Goal: Task Accomplishment & Management: Use online tool/utility

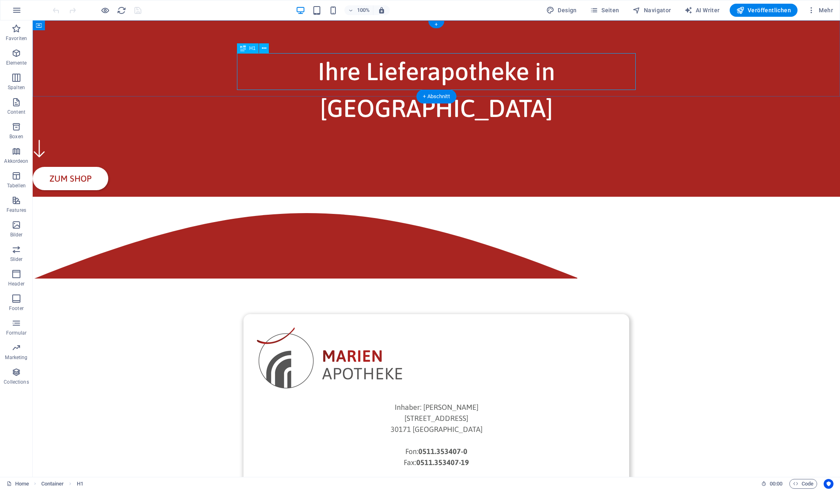
click at [369, 73] on div "Ihre Lieferapotheke in Hannover" at bounding box center [436, 90] width 399 height 74
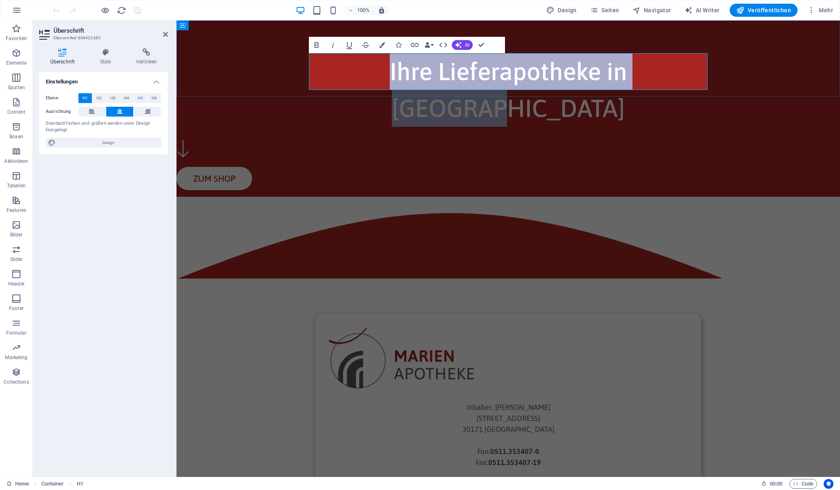
click at [443, 73] on span "Ihre Lieferapotheke in Hannover" at bounding box center [508, 89] width 237 height 65
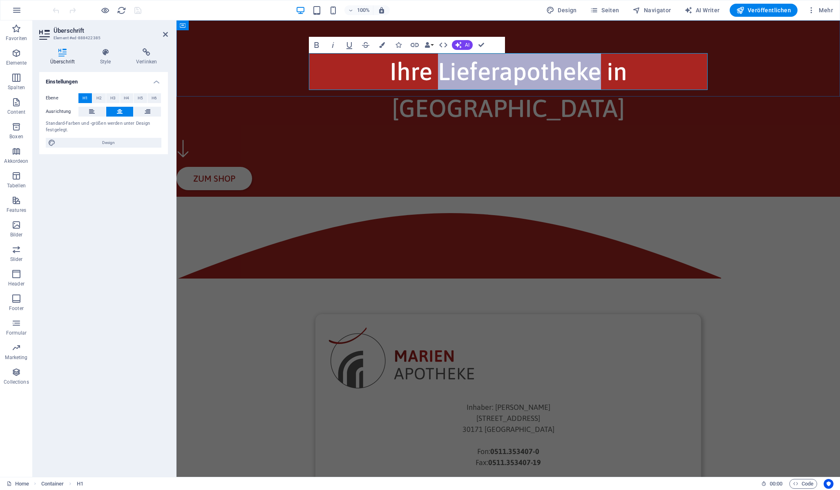
click at [443, 73] on span "Ihre Lieferapotheke in Hannover" at bounding box center [508, 89] width 237 height 65
copy span "Lieferapotheke"
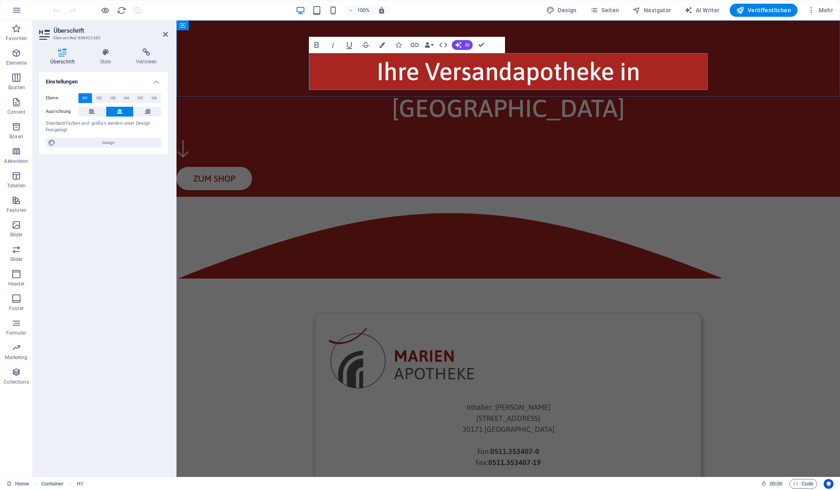
scroll to position [0, 3]
click at [562, 71] on span "Ihre Versandapotheke für Hannover" at bounding box center [508, 89] width 274 height 65
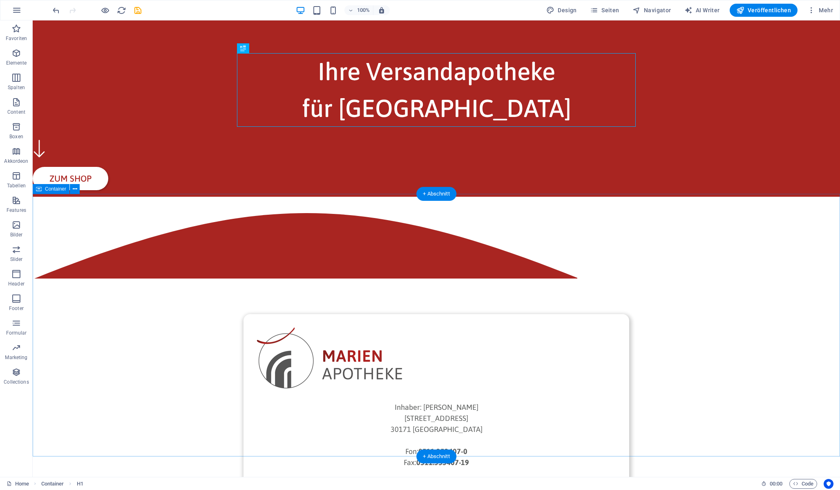
click at [683, 228] on div "Inhaber: Philip Winter Marienstraße 55 30171 Hannover Fon: 0511.353407-0 Fax: 0…" at bounding box center [437, 460] width 808 height 526
click at [138, 11] on icon "save" at bounding box center [137, 10] width 9 height 9
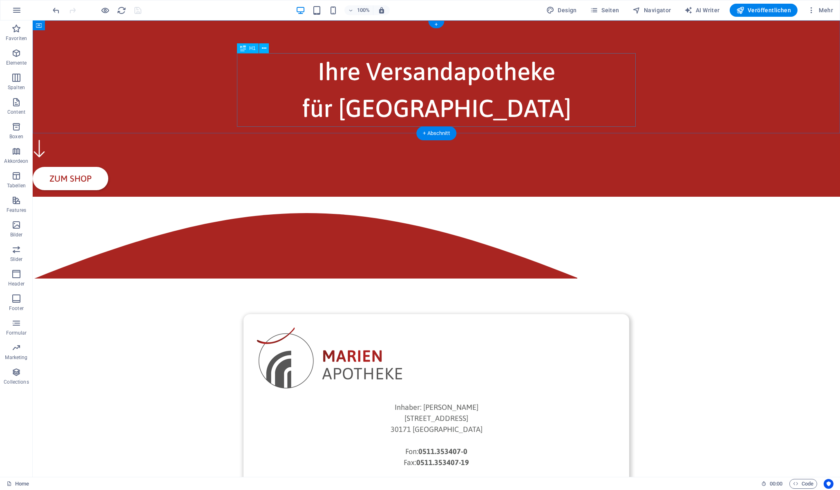
click at [458, 67] on div "Ihre Versandapotheke für Hannover" at bounding box center [436, 90] width 399 height 74
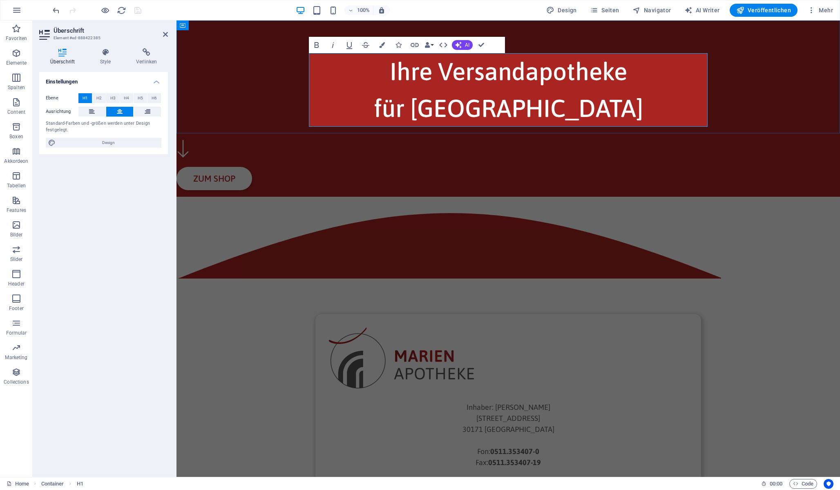
click at [638, 72] on h1 "Ihre Versandapotheke für Hannover" at bounding box center [508, 90] width 399 height 74
click at [445, 45] on icon "button" at bounding box center [443, 45] width 10 height 10
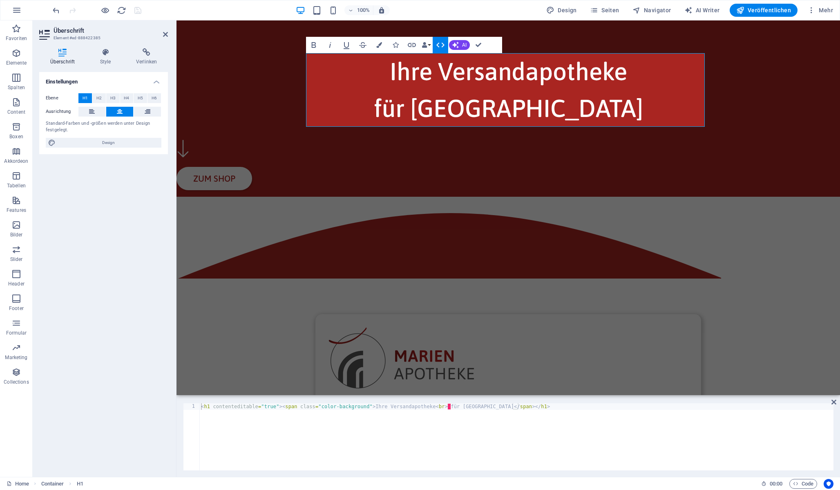
click at [451, 406] on div "< h1 contenteditable = "true" > < span class = "color-background" > Ihre Versan…" at bounding box center [516, 443] width 634 height 80
type textarea "<h1 contenteditable="true"><span class="color-background">Ihre Versandapotheke<…"
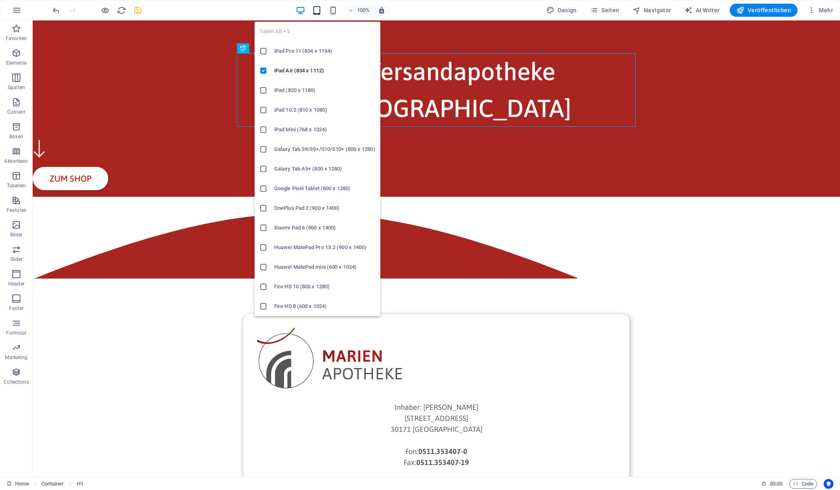
click at [318, 10] on icon "button" at bounding box center [316, 10] width 9 height 9
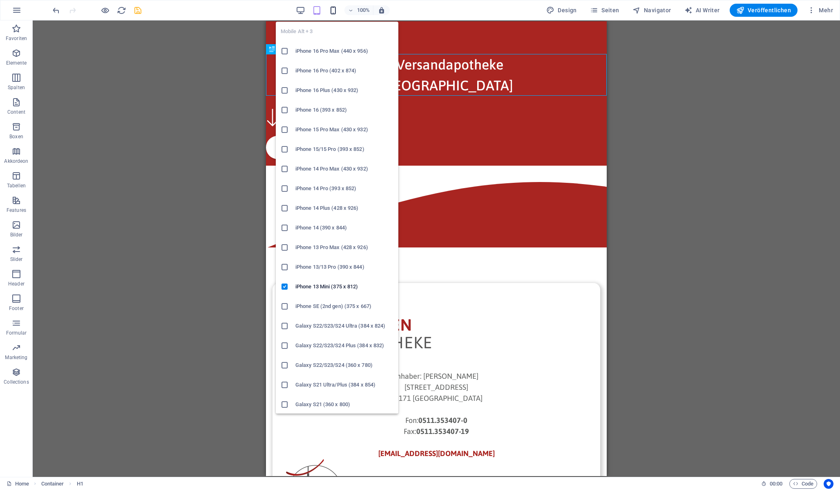
click at [338, 12] on icon "button" at bounding box center [333, 10] width 9 height 9
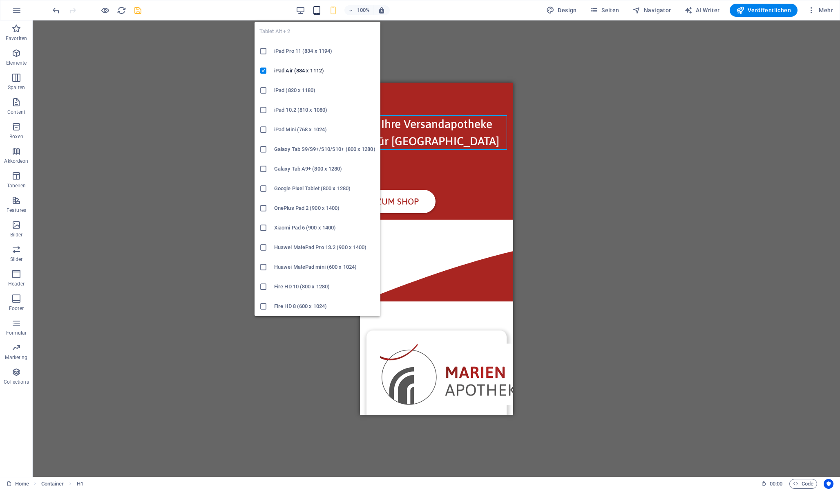
click at [319, 7] on icon "button" at bounding box center [316, 10] width 9 height 9
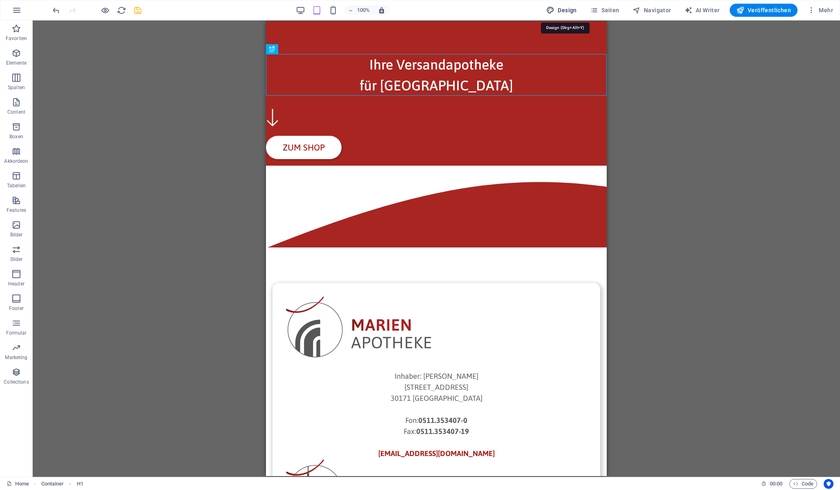
click at [573, 10] on span "Design" at bounding box center [561, 10] width 31 height 8
select select "px"
select select "400"
select select "px"
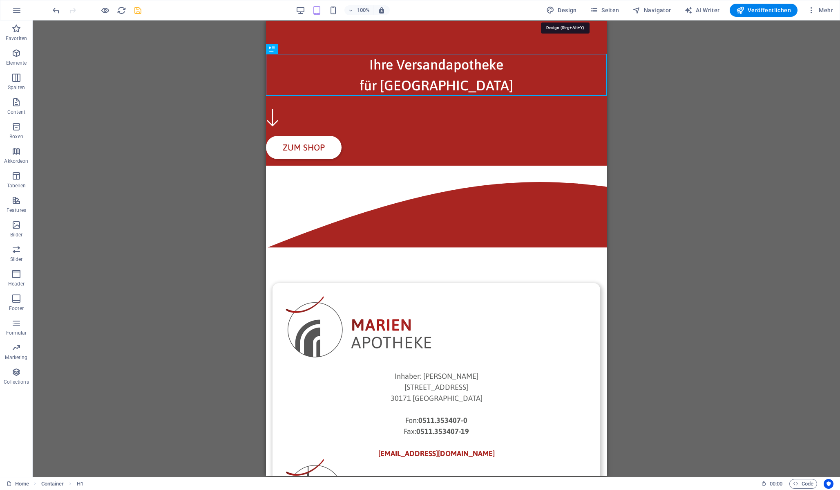
select select "500"
select select "px"
select select "rem"
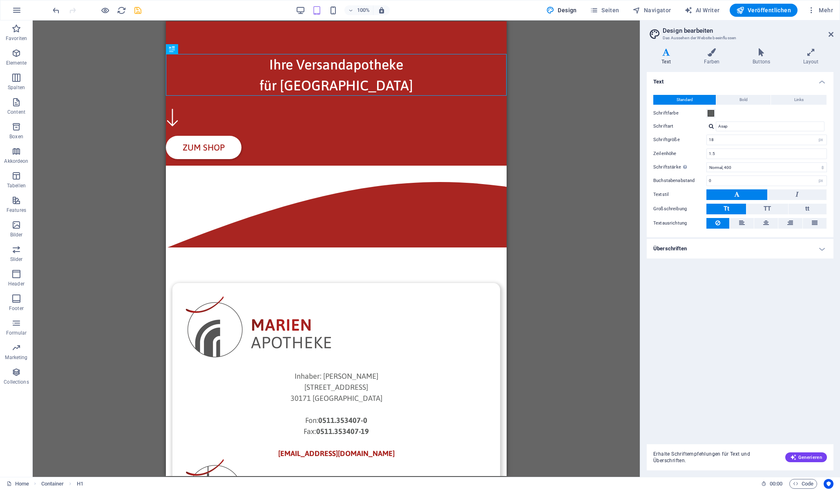
click at [690, 247] on h4 "Überschriften" at bounding box center [740, 249] width 187 height 20
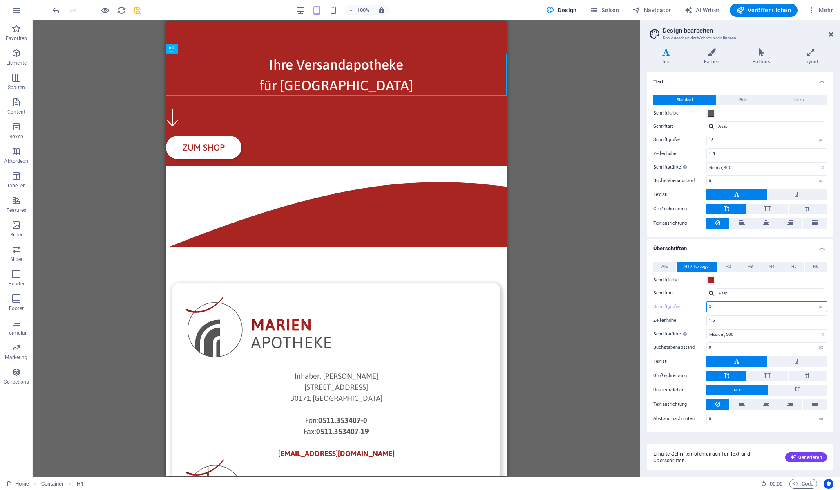
drag, startPoint x: 725, startPoint y: 309, endPoint x: 695, endPoint y: 304, distance: 29.7
click at [695, 304] on div "Schriftgröße 34 rem px em %" at bounding box center [740, 306] width 174 height 11
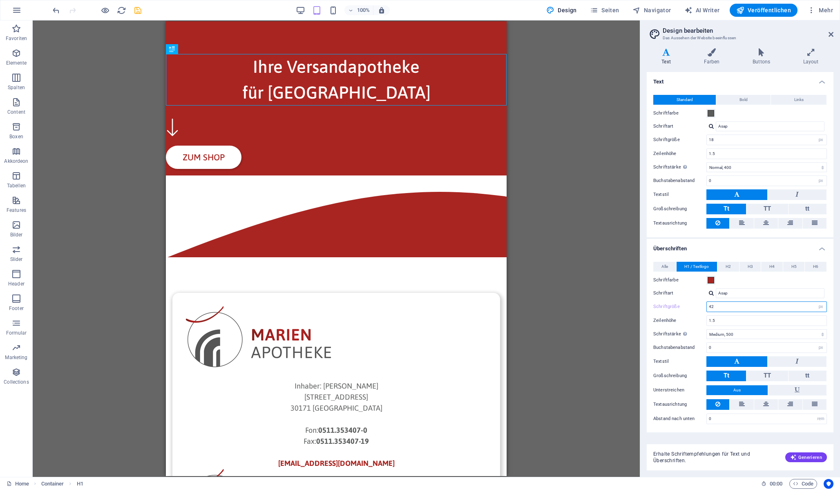
drag, startPoint x: 722, startPoint y: 308, endPoint x: 700, endPoint y: 306, distance: 21.3
click at [700, 306] on div "Schriftgröße 42 rem px em %" at bounding box center [740, 306] width 174 height 11
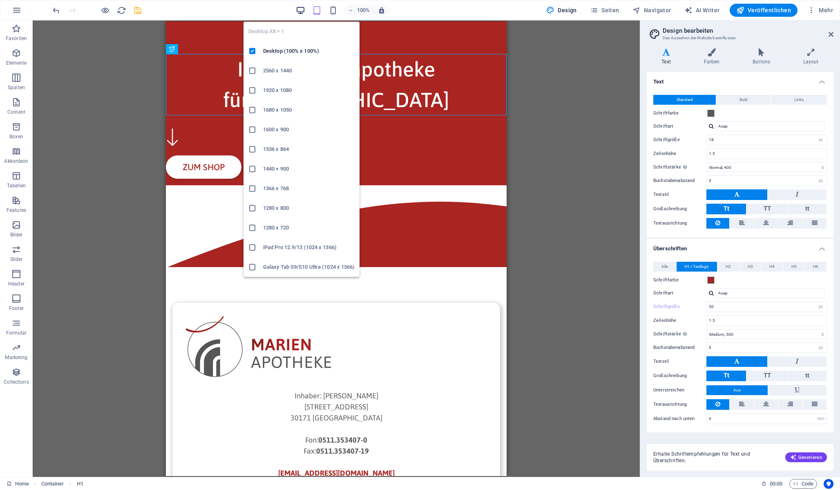
click at [300, 9] on icon "button" at bounding box center [300, 10] width 9 height 9
type input "60"
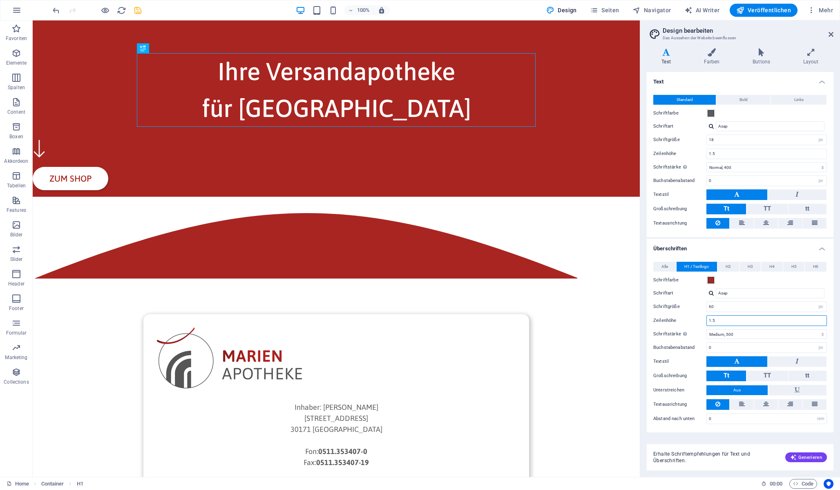
click at [792, 322] on input "1.5" at bounding box center [767, 320] width 120 height 10
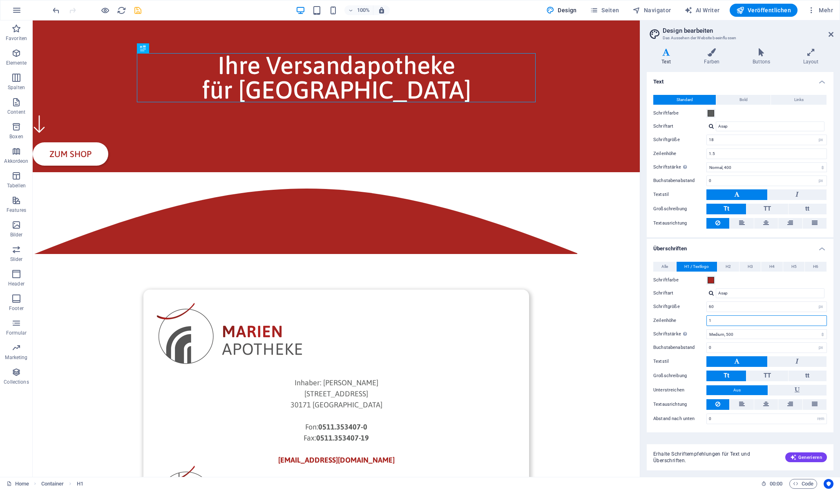
click at [759, 321] on input "1" at bounding box center [767, 320] width 120 height 10
type input "1.2"
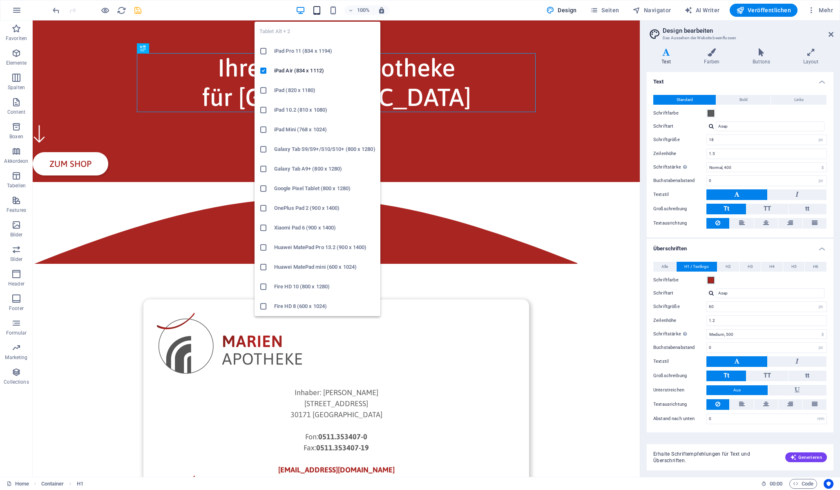
click at [320, 11] on icon "button" at bounding box center [316, 10] width 9 height 9
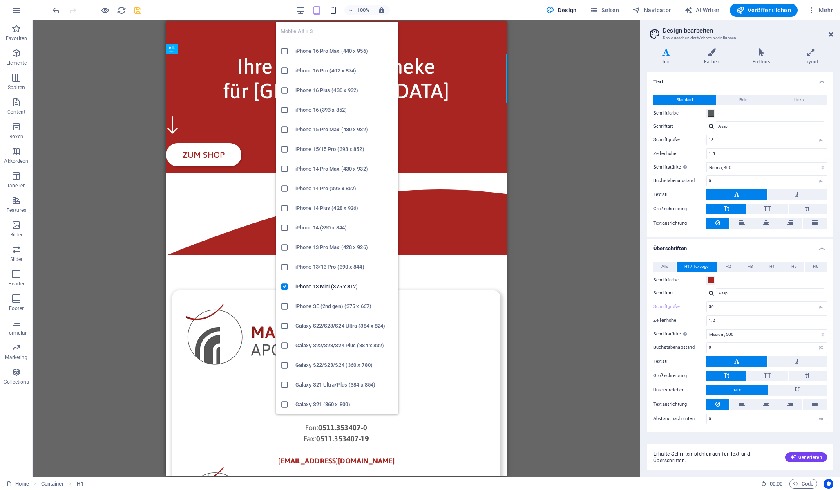
click at [332, 8] on icon "button" at bounding box center [333, 10] width 9 height 9
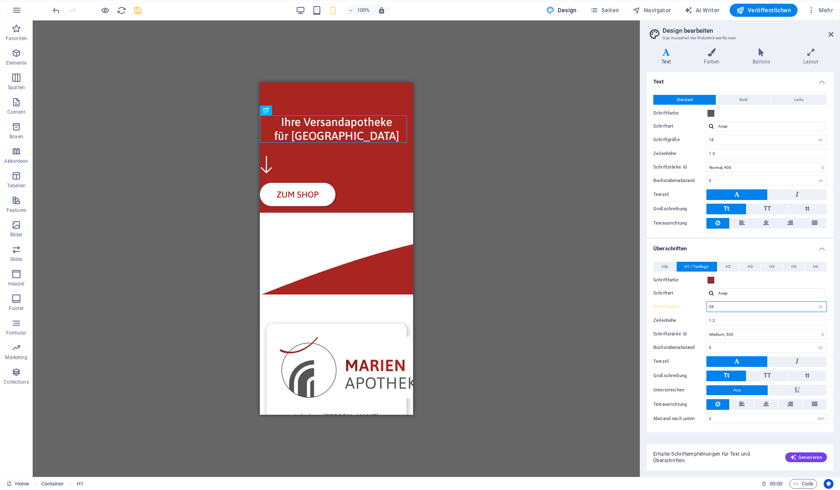
drag, startPoint x: 723, startPoint y: 308, endPoint x: 684, endPoint y: 306, distance: 38.4
click at [684, 306] on div "Schriftgröße 28 rem px em %" at bounding box center [740, 306] width 174 height 11
type input "30"
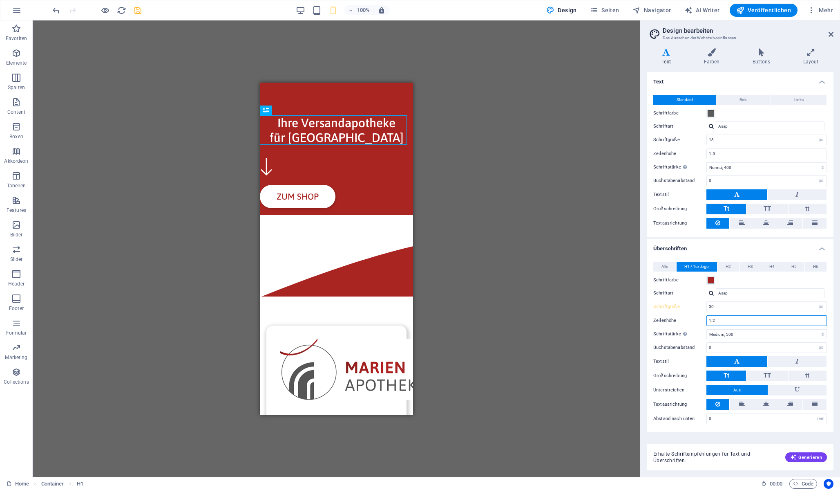
click at [736, 320] on input "1.2" at bounding box center [767, 320] width 120 height 10
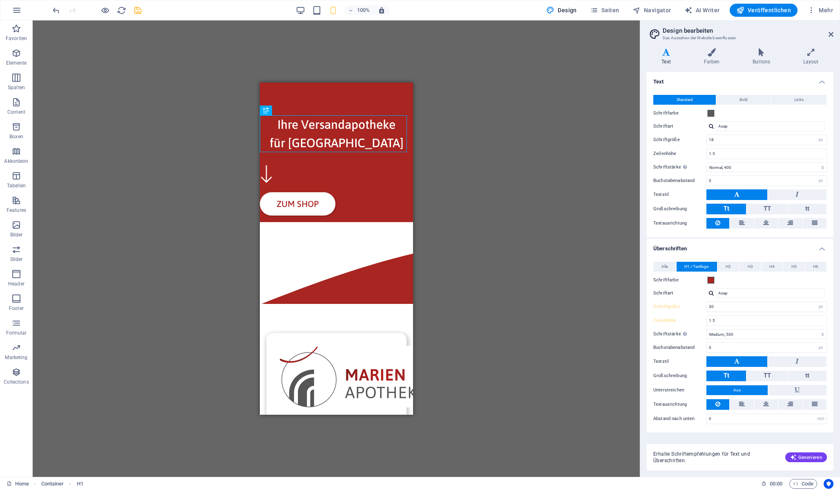
click at [730, 313] on div "Alle H1 / Textlogo H2 H3 H4 H5 H6 Schriftfarbe Schriftart Asap Zeilenhöhe 1.5 S…" at bounding box center [740, 342] width 190 height 179
click at [731, 324] on input "1.5" at bounding box center [767, 320] width 120 height 10
type input "1.2"
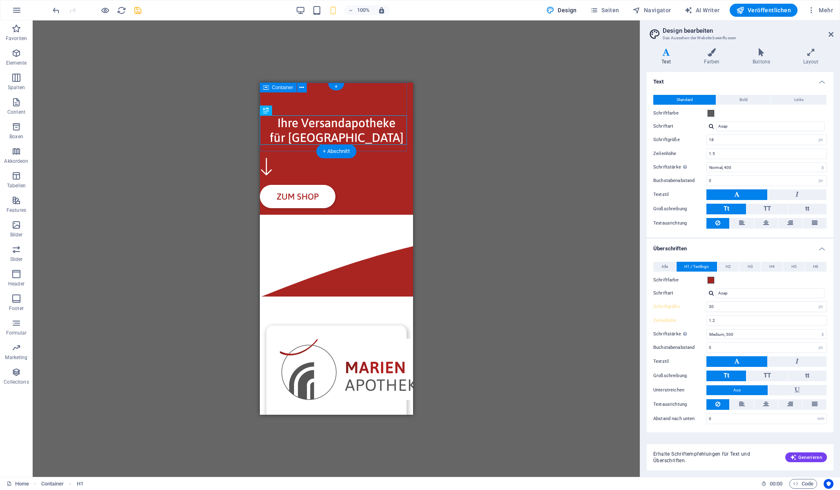
click at [333, 100] on div "Ihre Versandapotheke für Hannover" at bounding box center [336, 117] width 153 height 69
select select "rem"
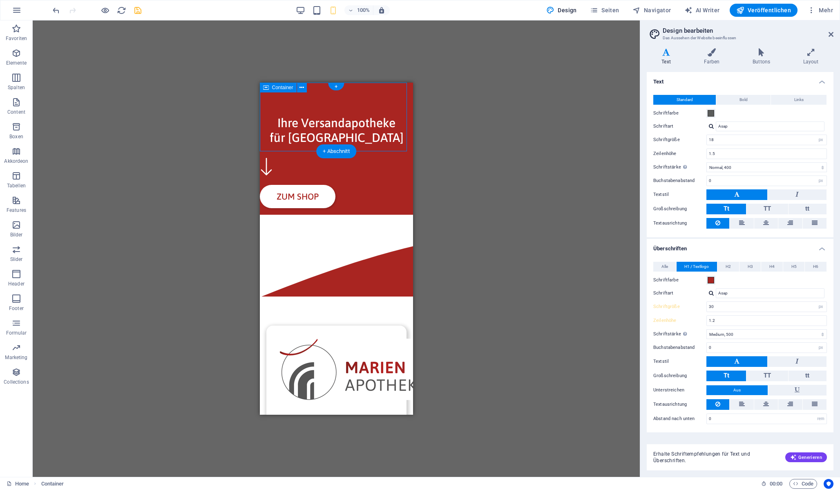
select select "rem"
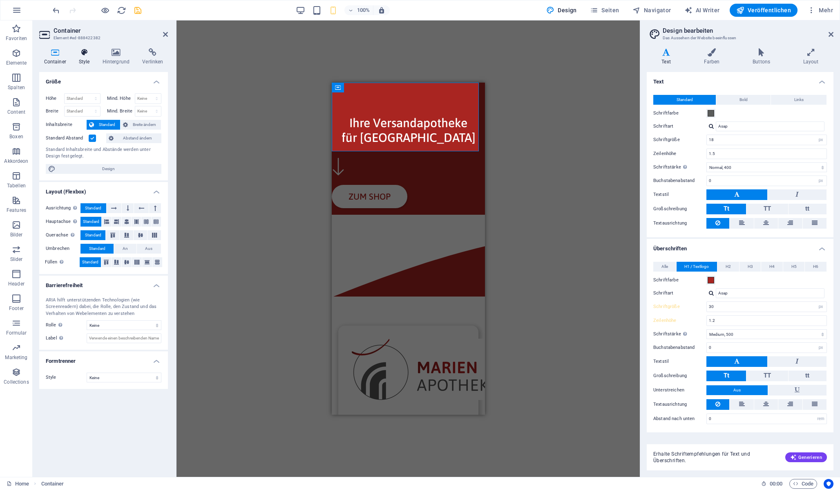
click at [84, 57] on h4 "Style" at bounding box center [86, 56] width 24 height 17
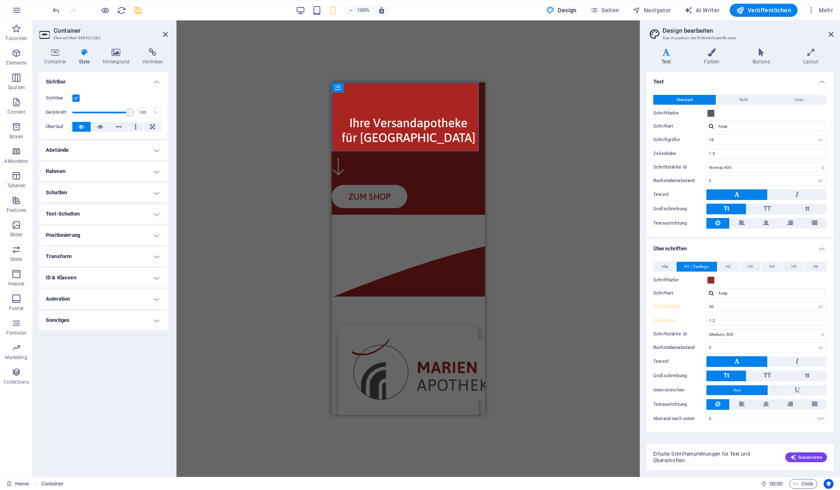
click at [100, 152] on h4 "Abstände" at bounding box center [103, 150] width 129 height 20
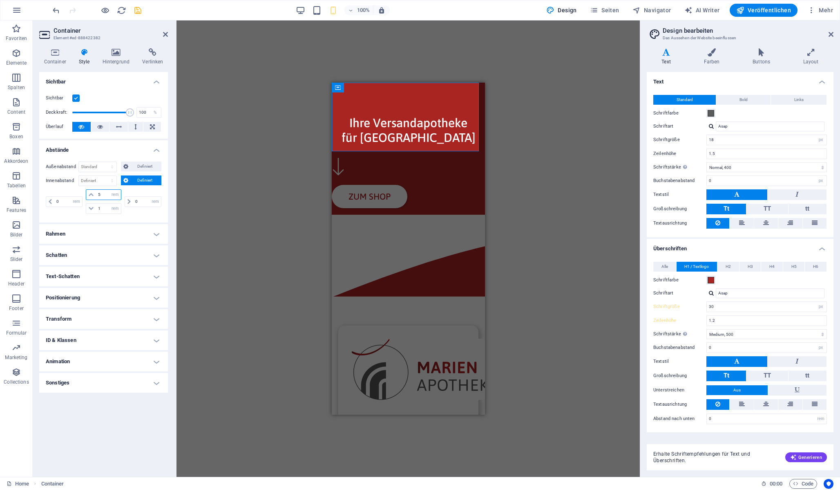
drag, startPoint x: 103, startPoint y: 192, endPoint x: 83, endPoint y: 192, distance: 20.0
click at [83, 192] on div "0 px rem % vh vw 5 px rem % vh vw 1 px rem % vh vw 0 px rem % vh vw" at bounding box center [104, 201] width 116 height 25
type input "3"
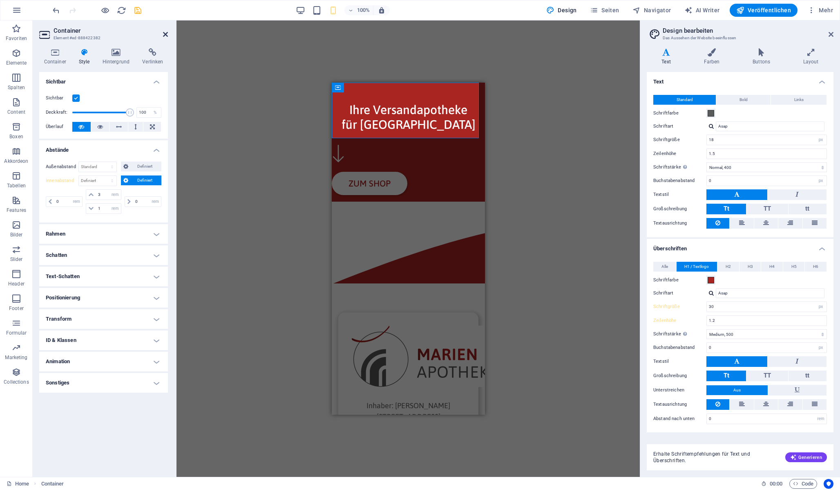
click at [163, 32] on icon at bounding box center [165, 34] width 5 height 7
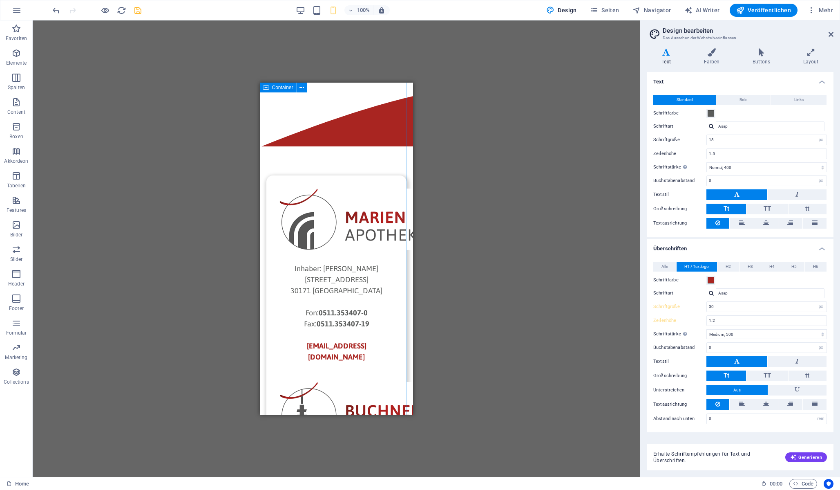
scroll to position [0, 0]
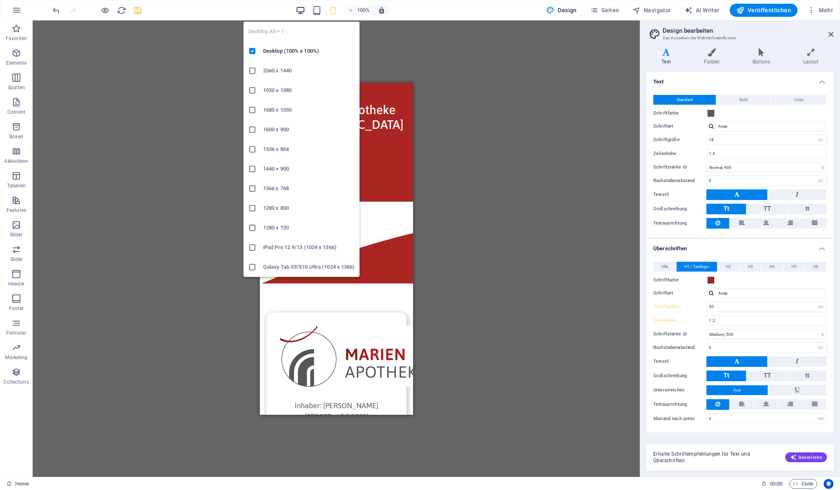
click at [302, 13] on icon "button" at bounding box center [300, 10] width 9 height 9
type input "60"
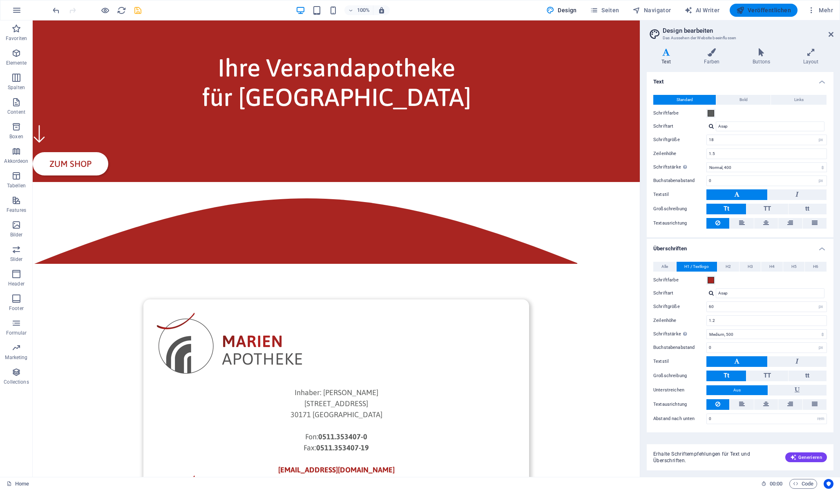
click at [762, 7] on span "Veröffentlichen" at bounding box center [763, 10] width 55 height 8
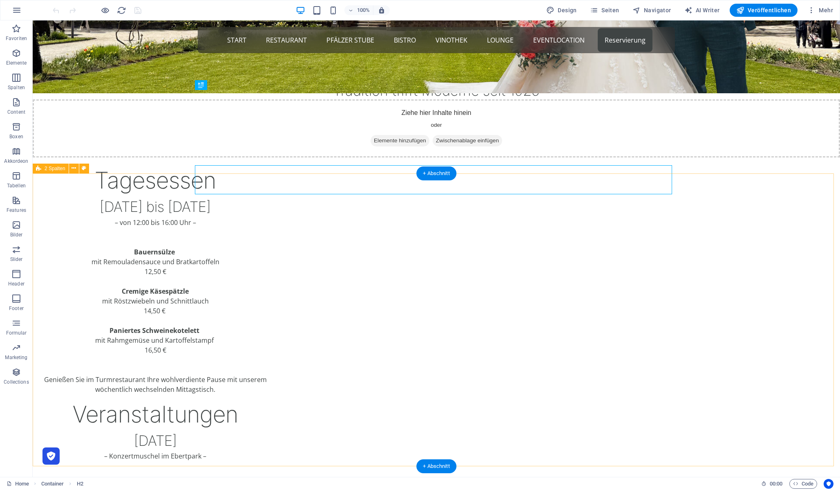
scroll to position [319, 0]
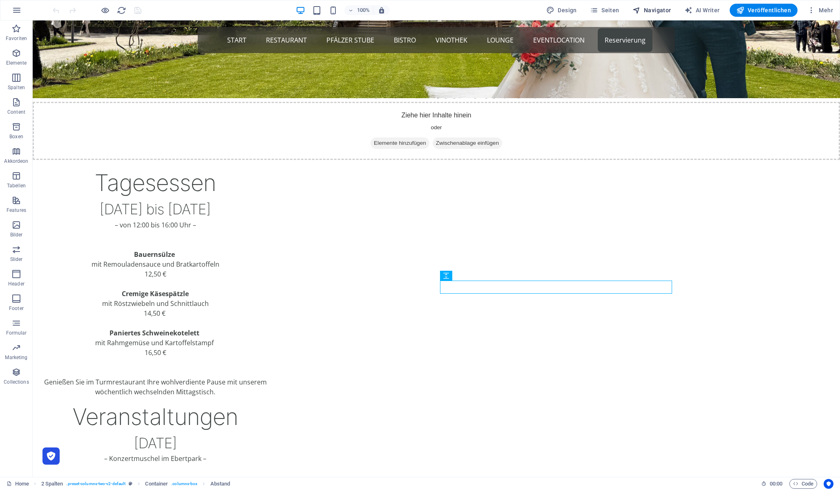
click at [0, 0] on span "Navigator" at bounding box center [0, 0] width 0 height 0
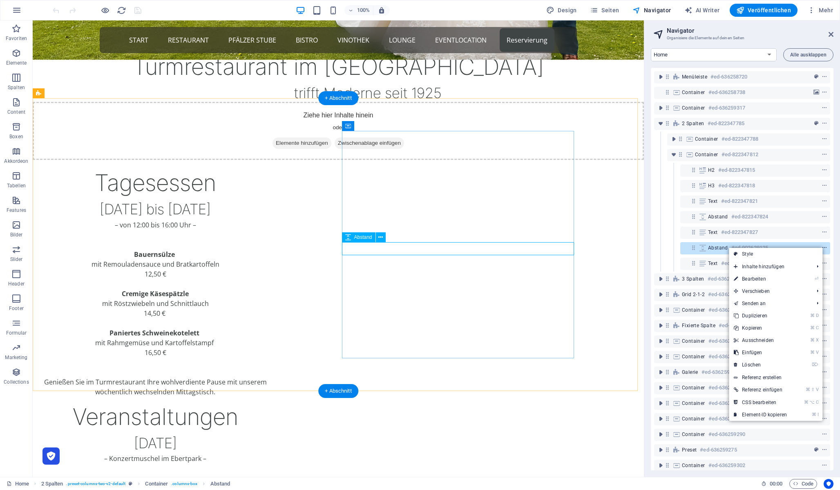
scroll to position [358, 0]
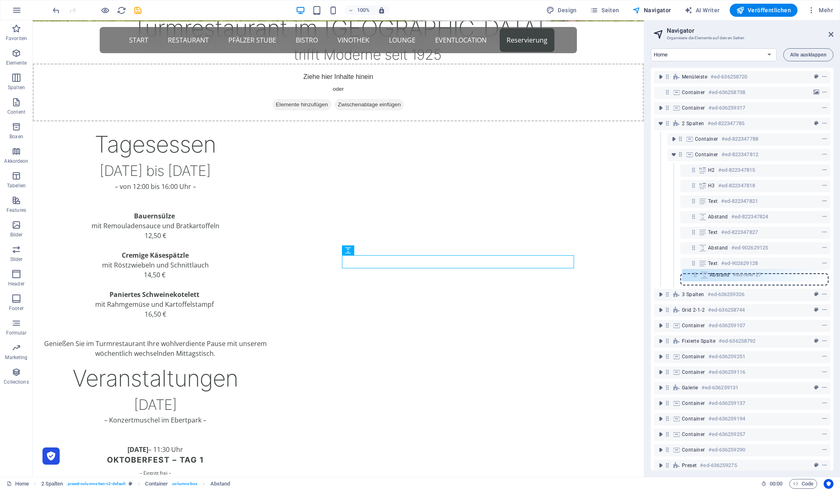
drag, startPoint x: 691, startPoint y: 264, endPoint x: 694, endPoint y: 279, distance: 14.9
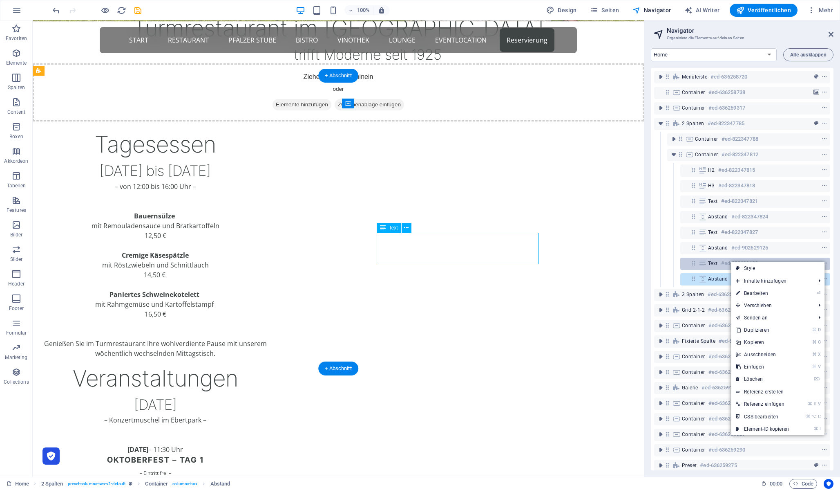
scroll to position [380, 0]
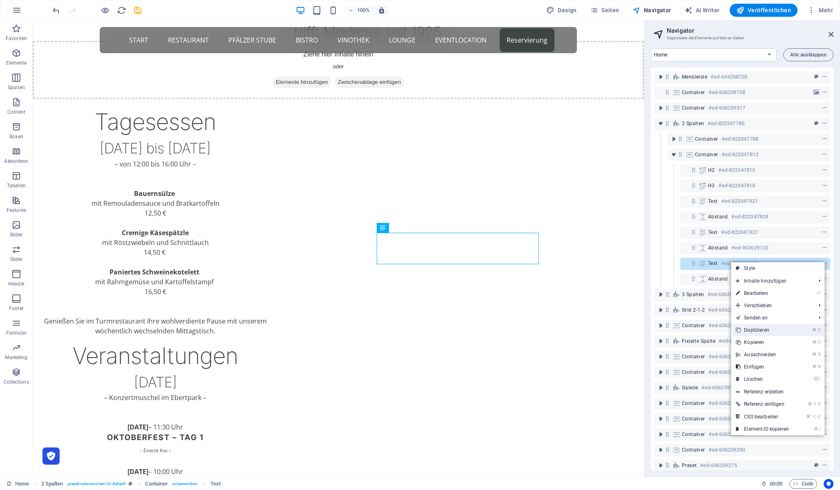
click at [797, 333] on li "⌘ D Duplizieren" at bounding box center [778, 330] width 94 height 12
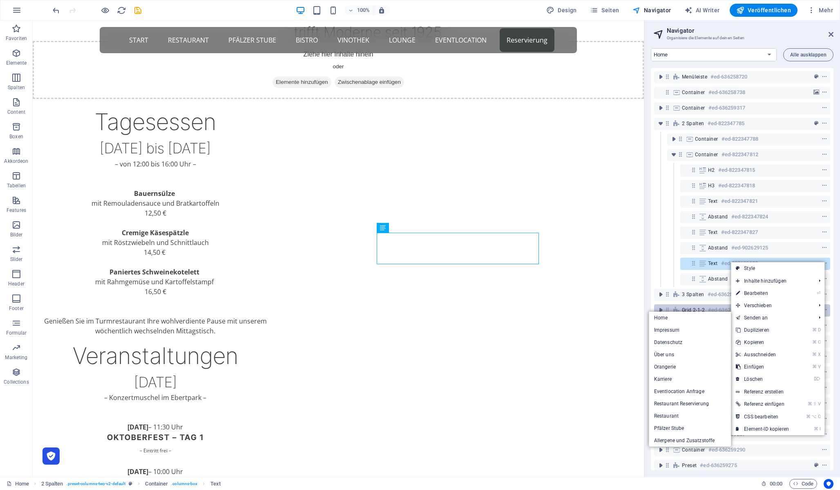
click at [774, 331] on link "⌘ D Duplizieren" at bounding box center [762, 330] width 63 height 12
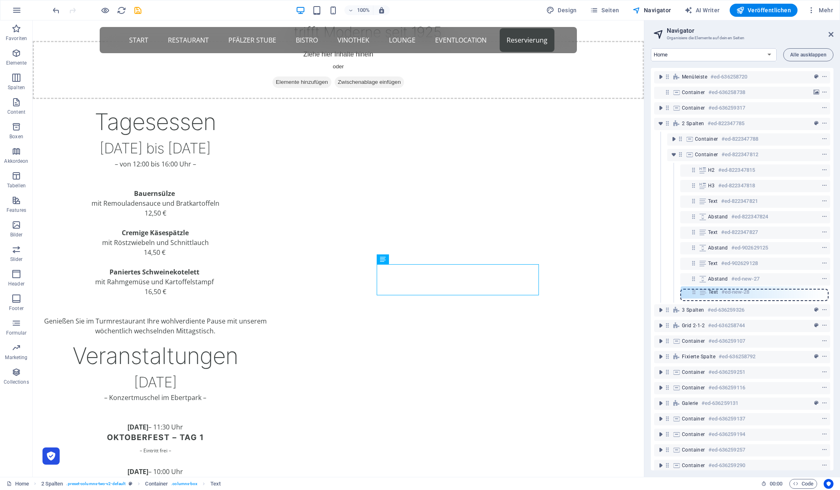
drag, startPoint x: 693, startPoint y: 278, endPoint x: 694, endPoint y: 293, distance: 15.1
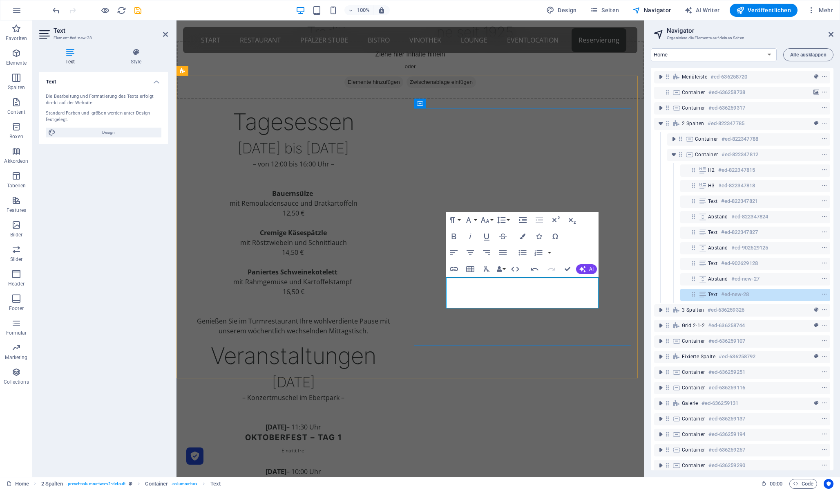
drag, startPoint x: 569, startPoint y: 292, endPoint x: 474, endPoint y: 290, distance: 94.4
copy span "Oktoberfest – Tag 2"
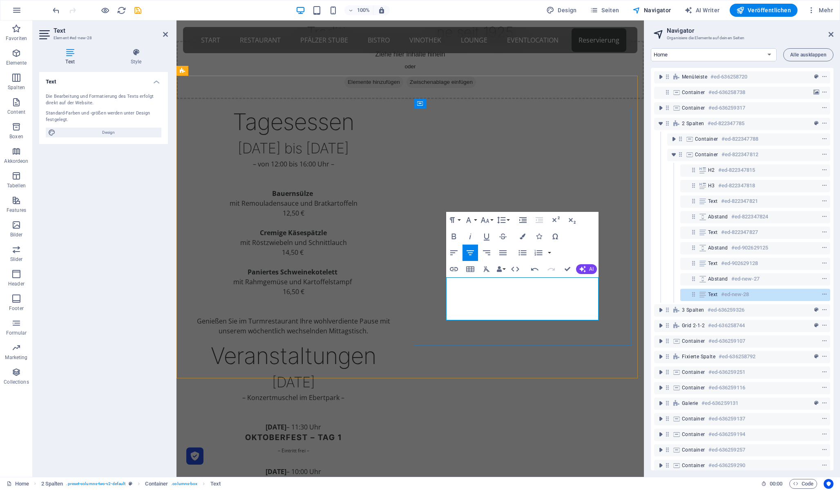
copy div "150 Jahre [PERSON_NAME]"
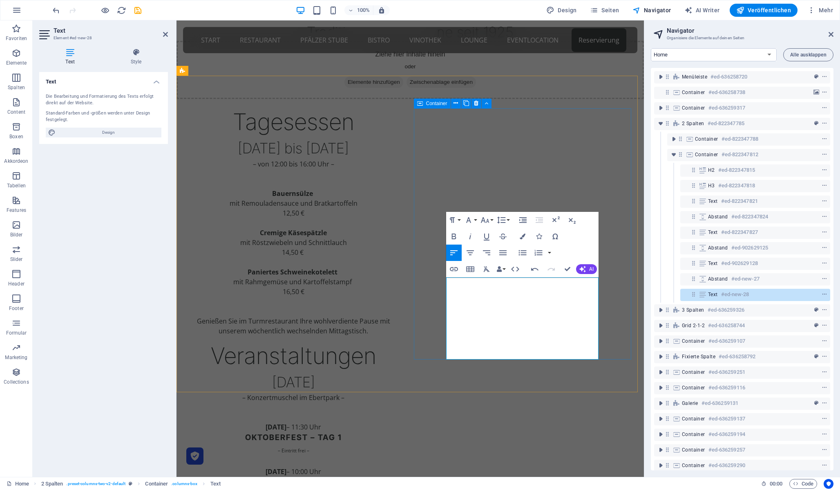
drag, startPoint x: 497, startPoint y: 346, endPoint x: 430, endPoint y: 319, distance: 72.2
click at [404, 342] on div "Veranstaltungen September 2025 – Konzertmuschel im Ebertpark – 20.09.2025 – 11:…" at bounding box center [293, 462] width 221 height 241
copy span "„Im Schatten des Nobelpreisträgers“ – Thomas-Mann-Trilogie, 3. Akt: Klaus: Sold…"
click at [469, 251] on icon "button" at bounding box center [470, 253] width 10 height 10
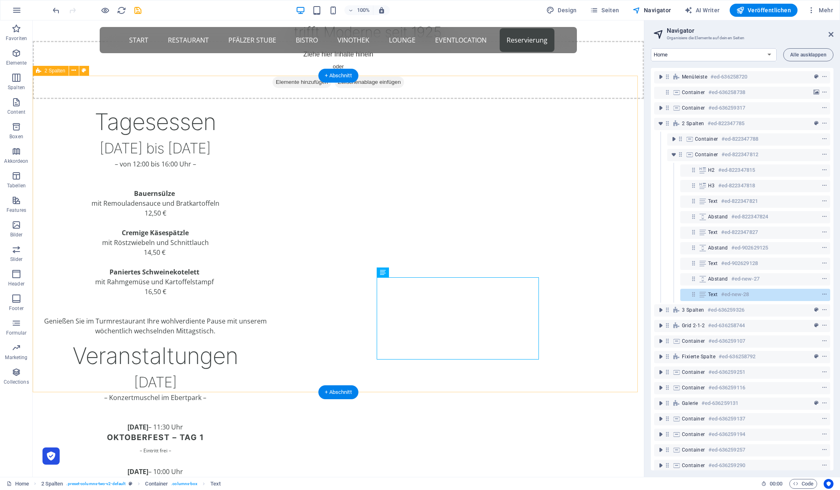
click at [594, 315] on div "Tagesessen 01. bis 05. September 2025 – von 12:00 bis 16:00 Uhr – Bauernsülze m…" at bounding box center [338, 346] width 611 height 540
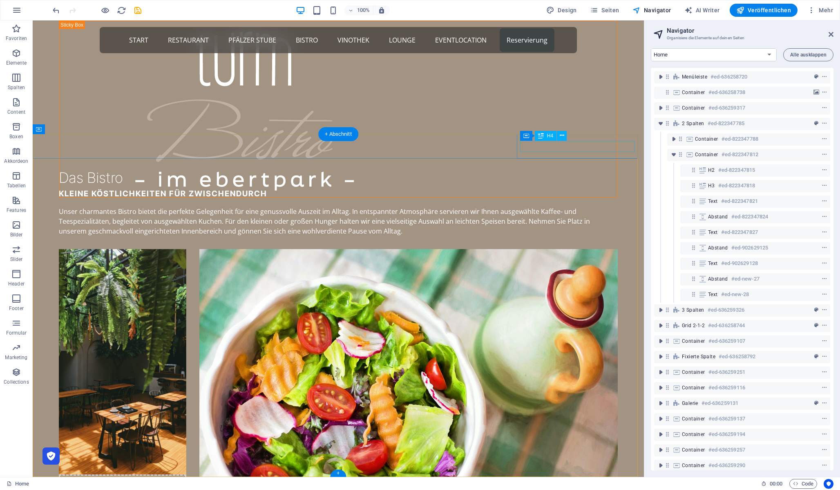
scroll to position [5083, 0]
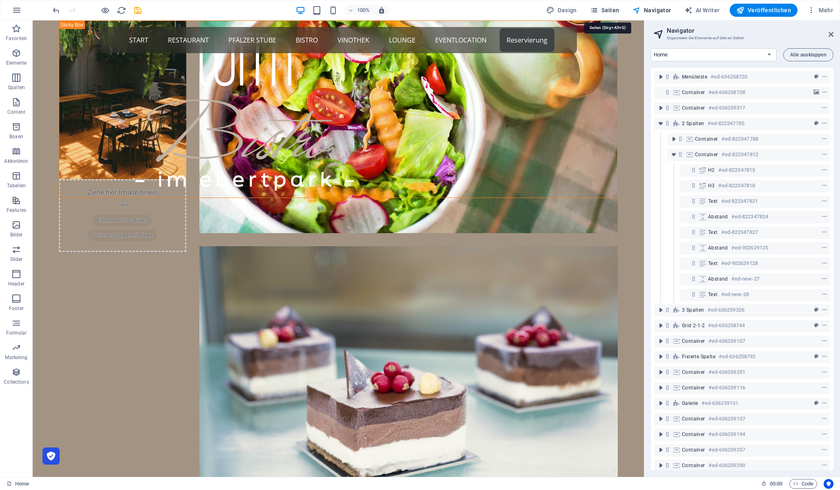
click at [0, 0] on span "Seiten" at bounding box center [0, 0] width 0 height 0
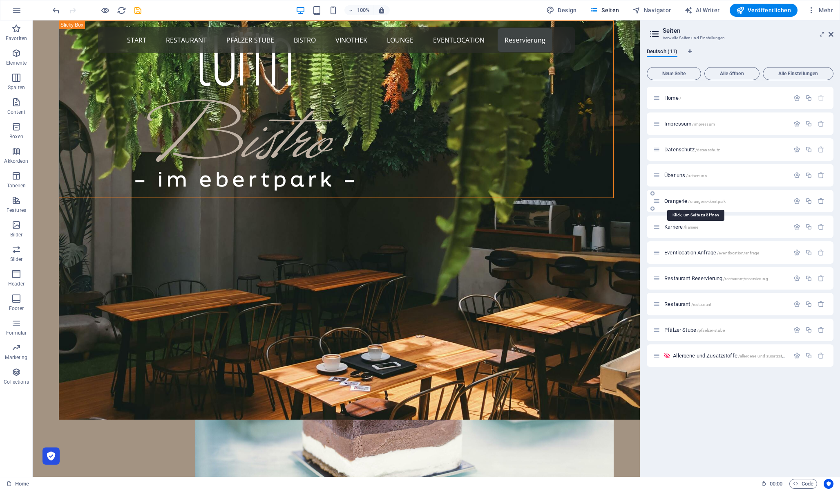
click at [675, 201] on span "Orangerie /orangerie-ebertpark" at bounding box center [694, 201] width 61 height 6
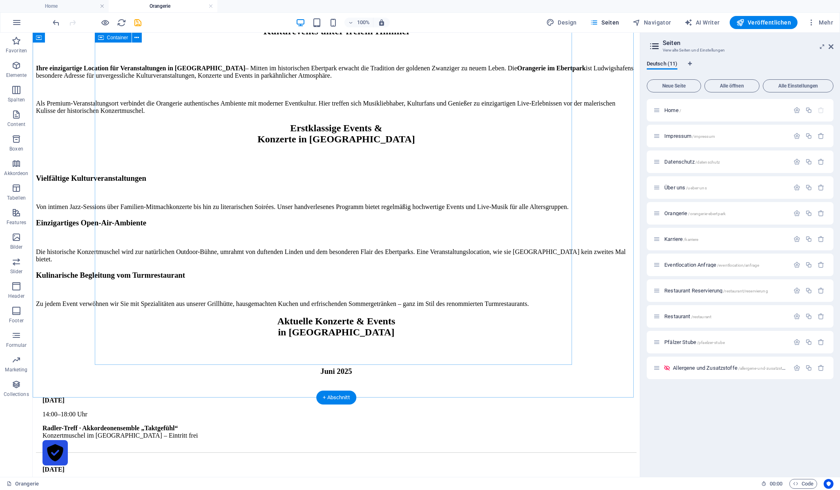
scroll to position [976, 0]
click at [208, 307] on icon at bounding box center [207, 307] width 6 height 10
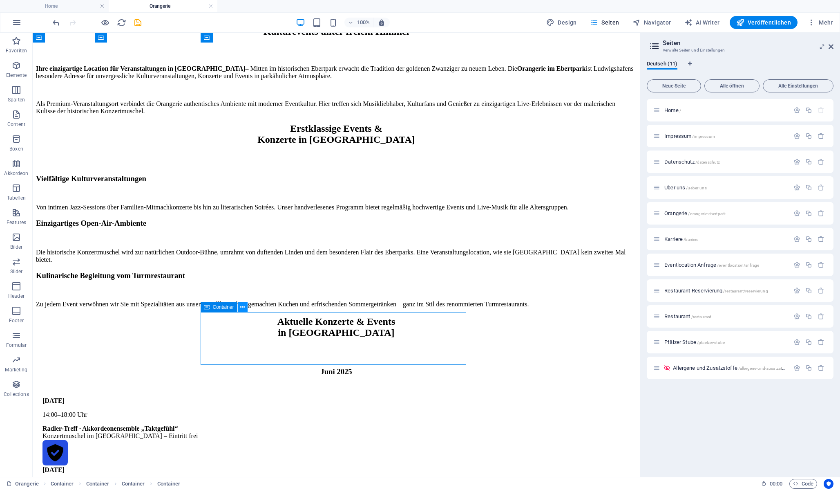
click at [244, 307] on icon at bounding box center [242, 307] width 4 height 9
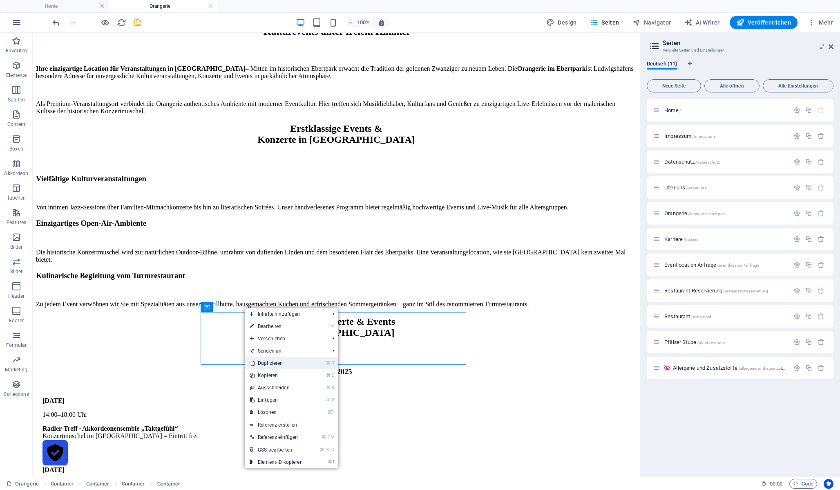
click at [269, 364] on link "⌘ D Duplizieren" at bounding box center [276, 363] width 63 height 12
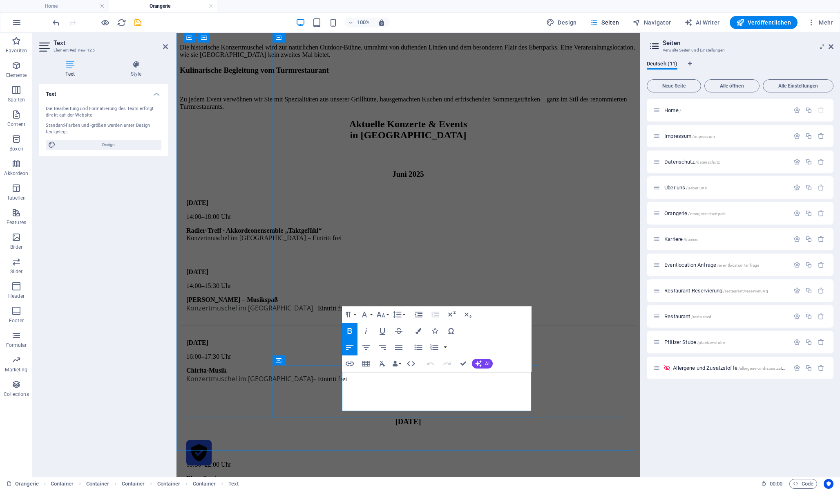
drag, startPoint x: 495, startPoint y: 387, endPoint x: 343, endPoint y: 389, distance: 152.0
copy p "Ein stimmungsvoller Festtag für die ganze Familie."
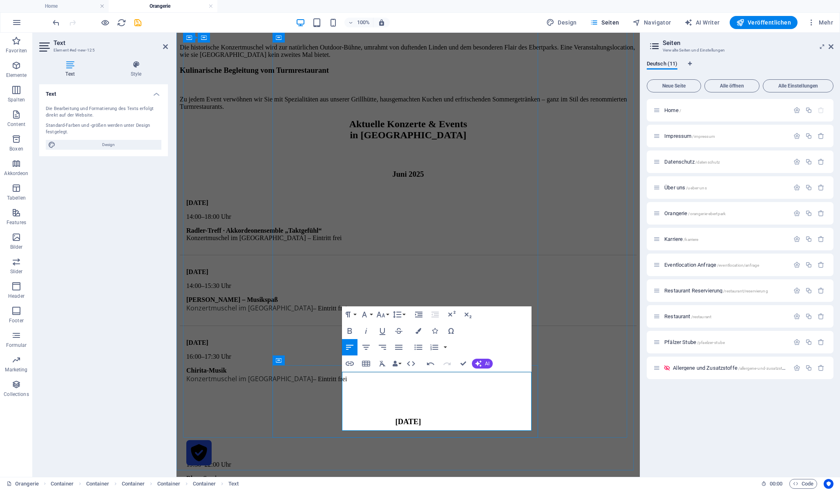
drag, startPoint x: 407, startPoint y: 375, endPoint x: 347, endPoint y: 376, distance: 60.1
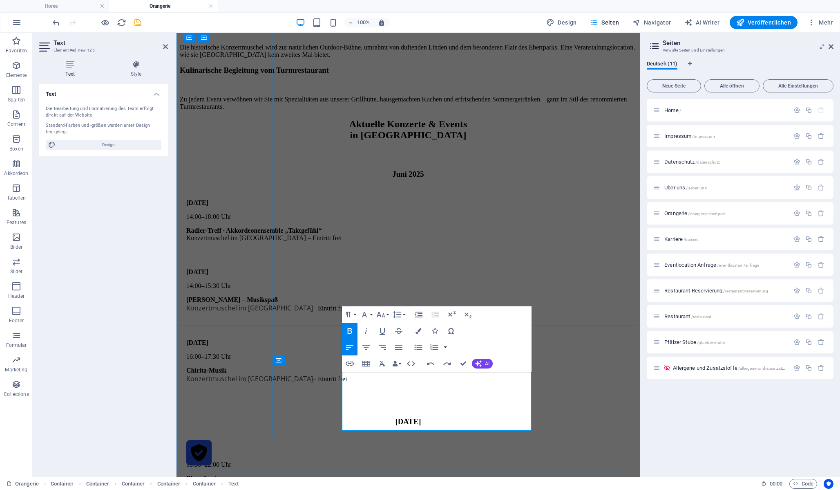
copy strong "ktoberfest – Tag 2"
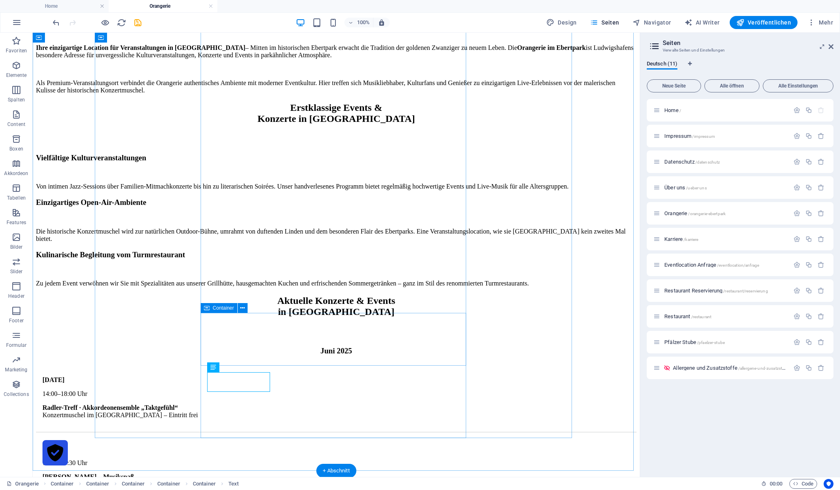
scroll to position [975, 0]
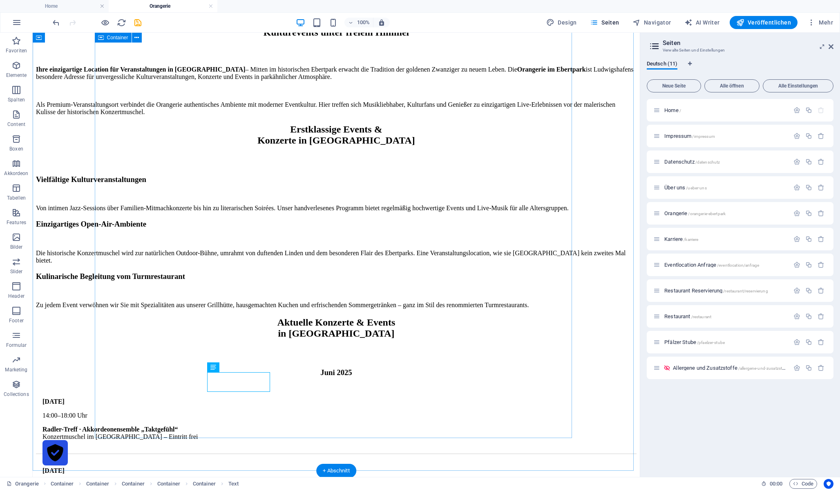
click at [774, 20] on span "Veröffentlichen" at bounding box center [763, 22] width 55 height 8
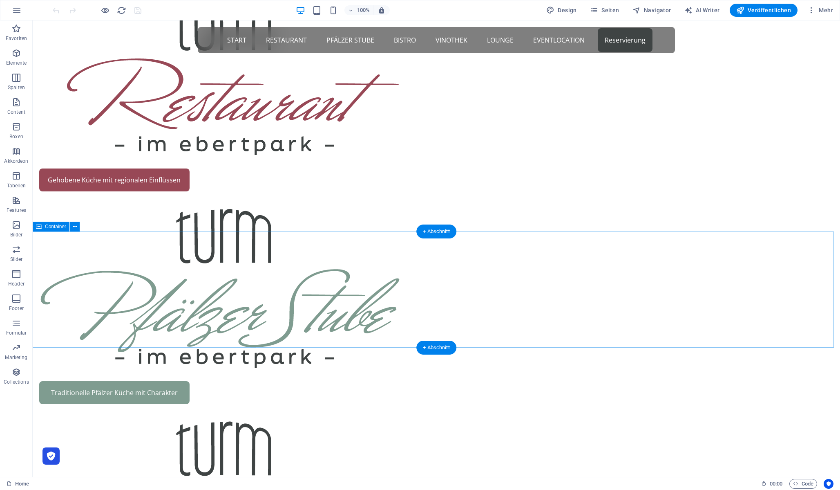
scroll to position [1057, 0]
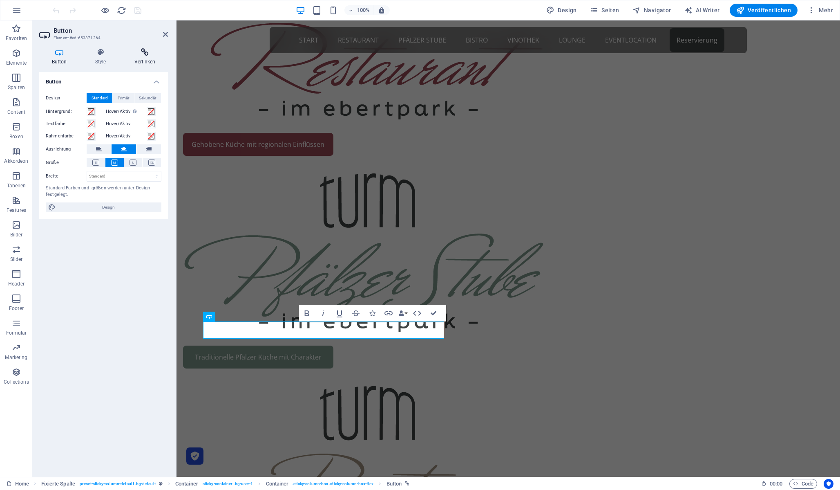
click at [141, 58] on h4 "Verlinken" at bounding box center [145, 56] width 46 height 17
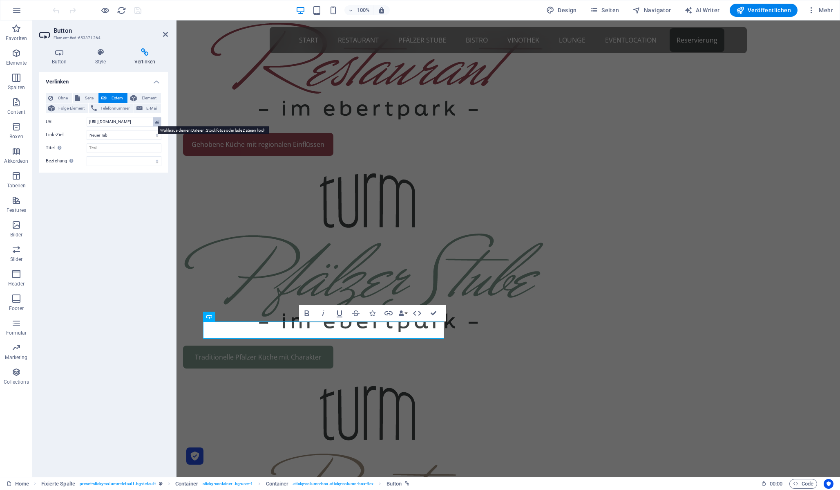
click at [154, 121] on button at bounding box center [157, 121] width 8 height 9
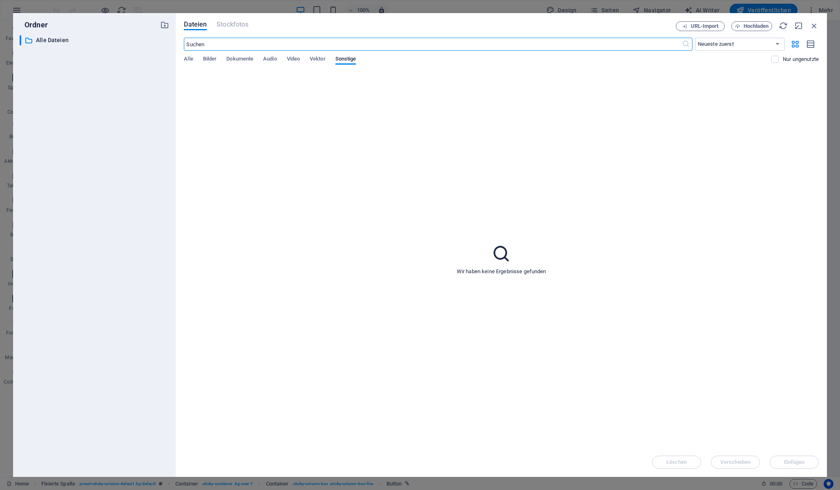
scroll to position [1099, 0]
click at [745, 29] on button "Hochladen" at bounding box center [752, 26] width 41 height 10
type input "[URL][DOMAIN_NAME]"
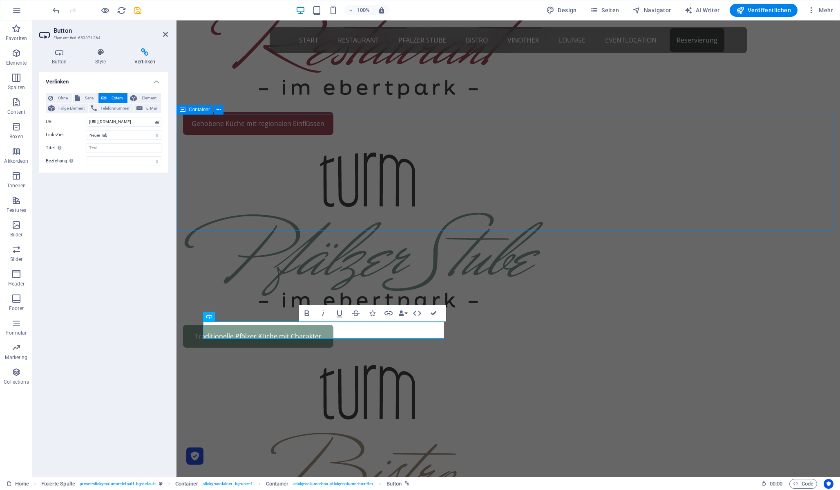
scroll to position [1078, 0]
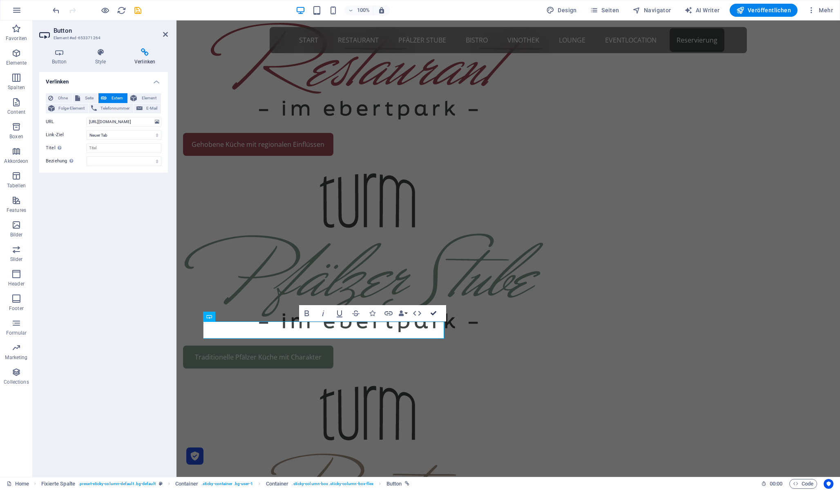
drag, startPoint x: 432, startPoint y: 311, endPoint x: 378, endPoint y: 257, distance: 76.6
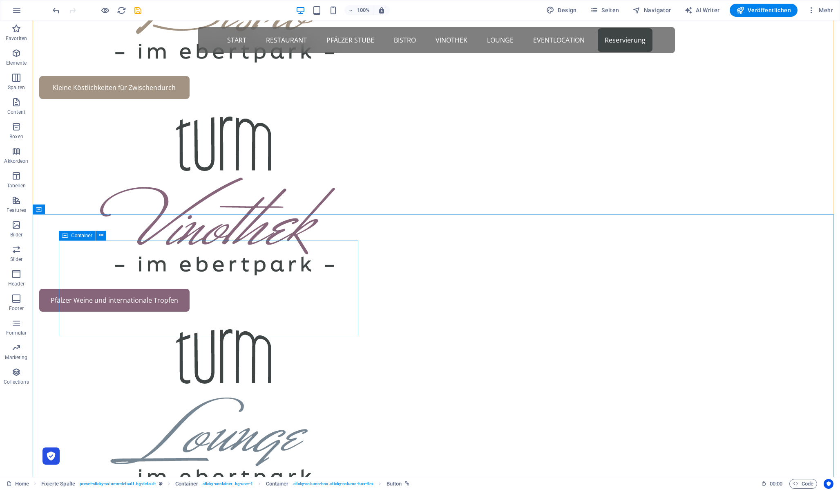
scroll to position [1577, 0]
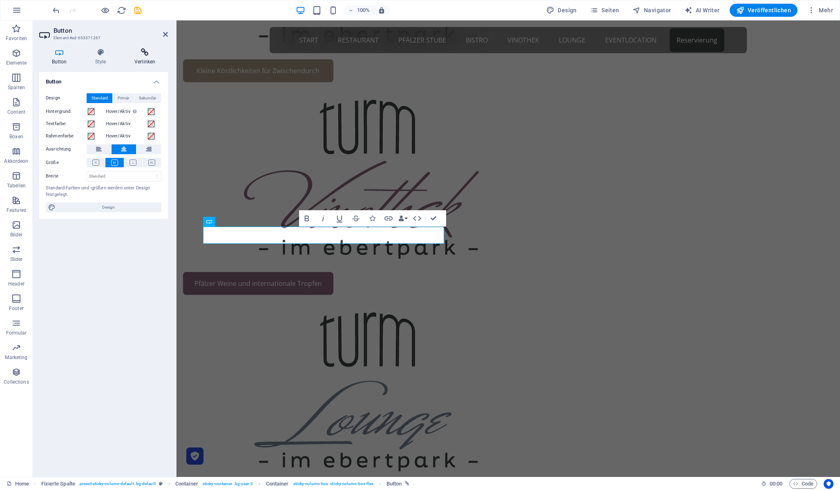
click at [149, 53] on icon at bounding box center [145, 52] width 46 height 8
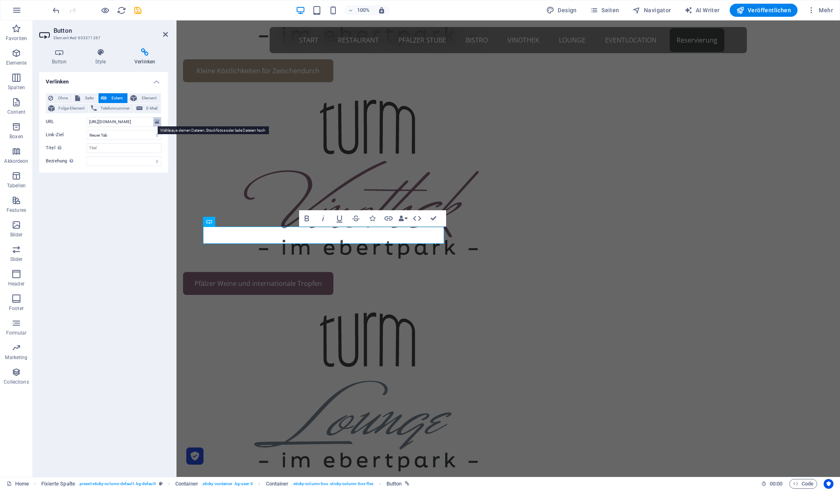
click at [156, 118] on icon at bounding box center [157, 121] width 4 height 9
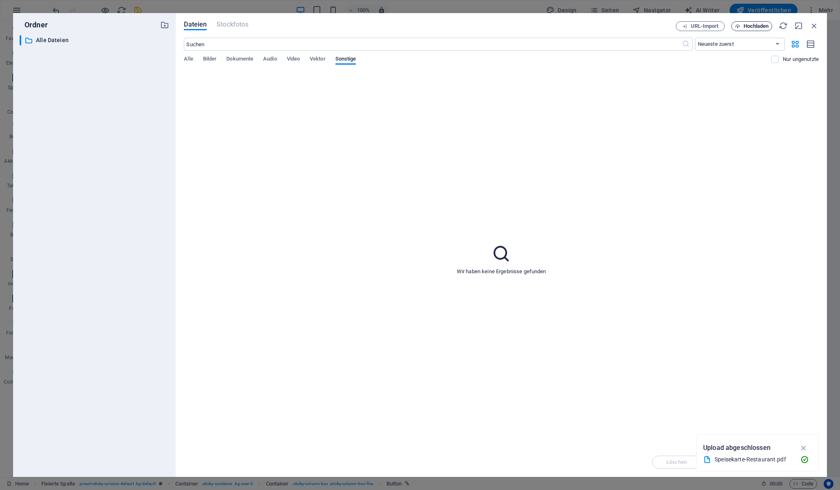
click at [752, 22] on button "Hochladen" at bounding box center [752, 26] width 41 height 10
type input "[URL][DOMAIN_NAME]"
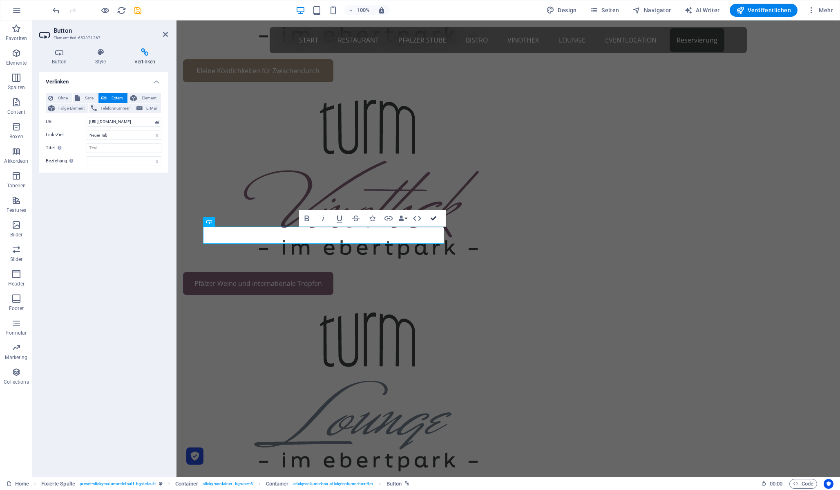
scroll to position [1567, 0]
